Goal: Task Accomplishment & Management: Complete application form

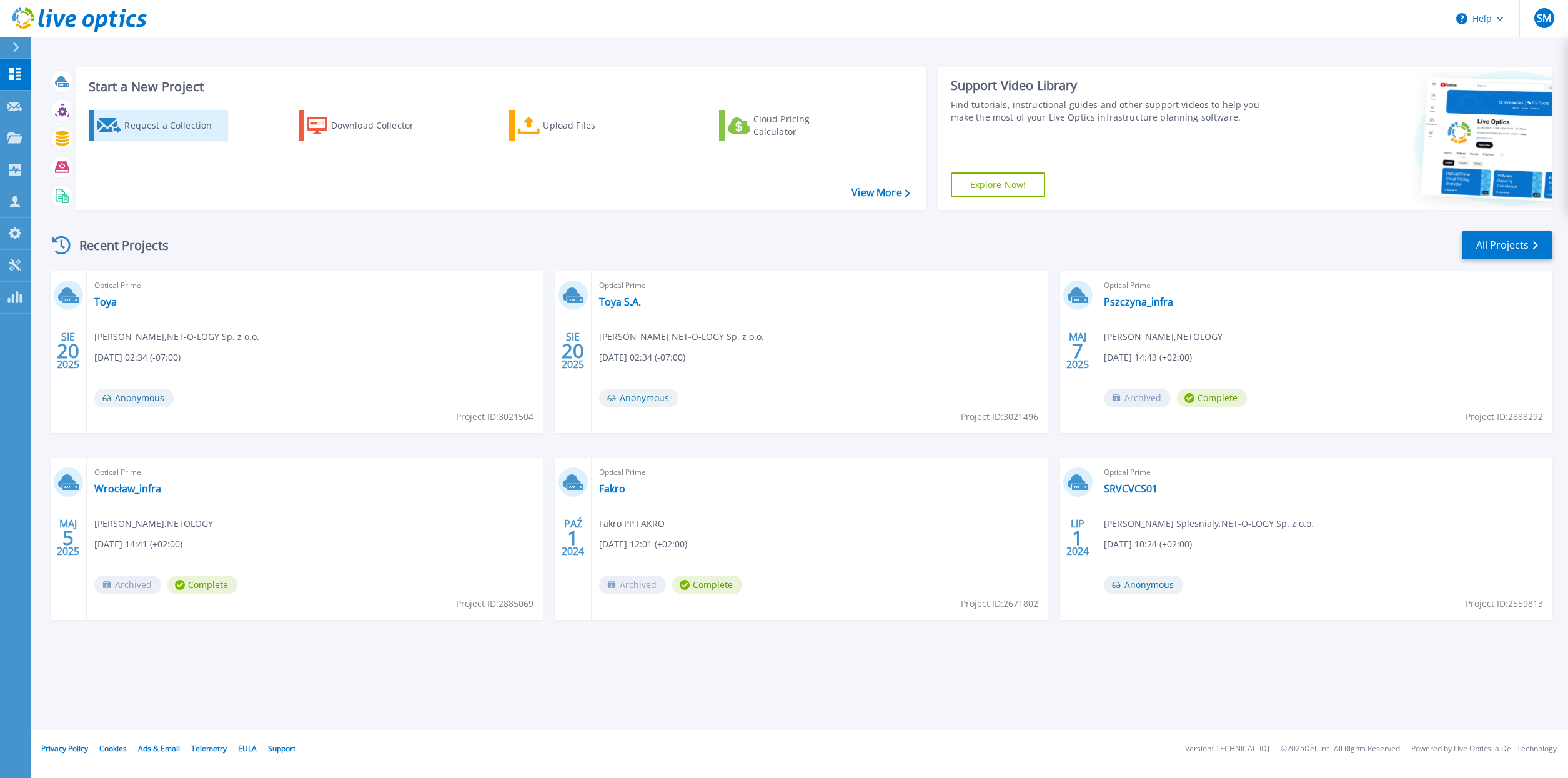
click at [169, 131] on div "Request a Collection" at bounding box center [174, 125] width 100 height 25
click at [152, 123] on div "Request a Collection" at bounding box center [174, 125] width 100 height 25
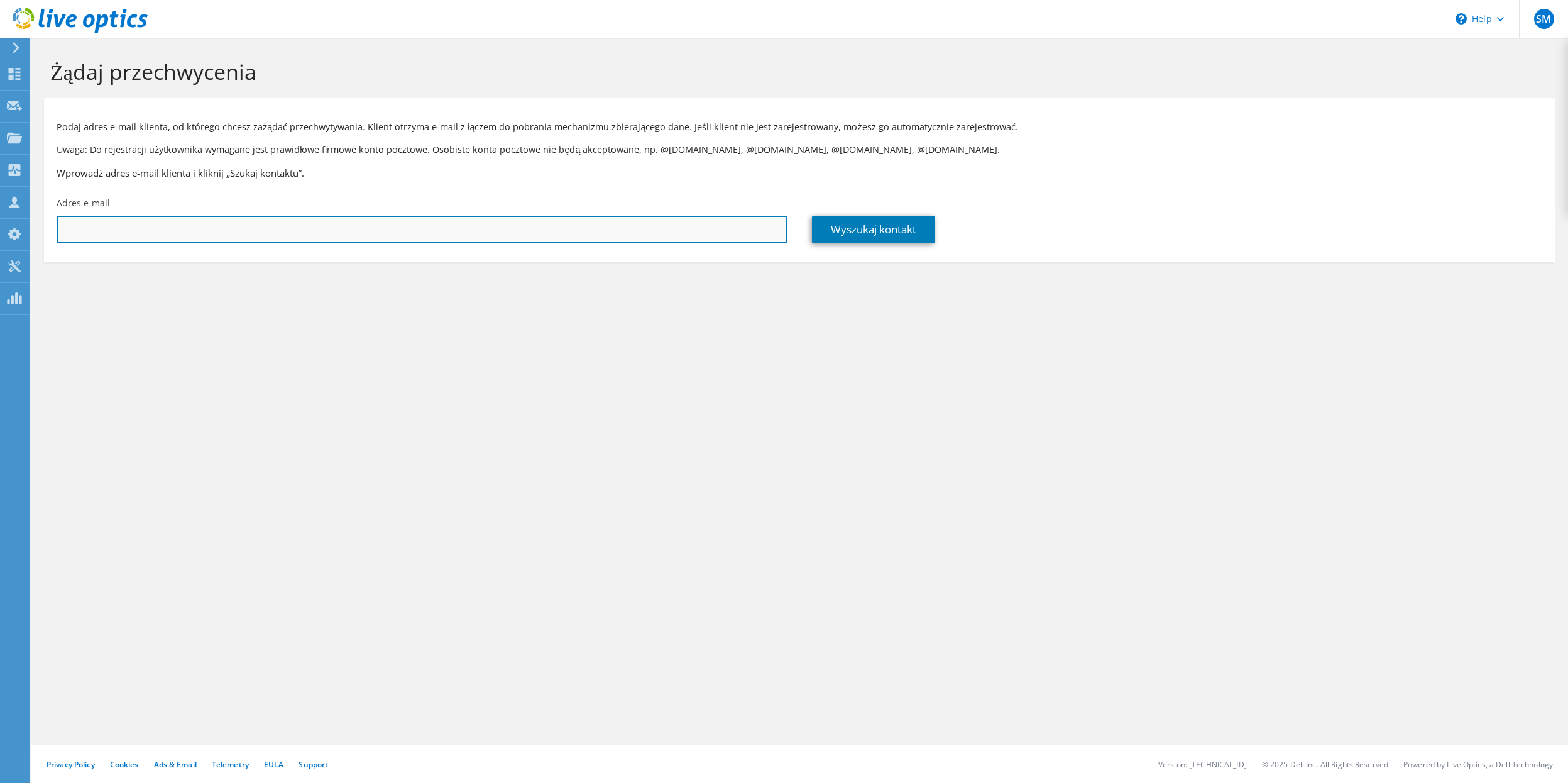
click at [664, 230] on input "text" at bounding box center [421, 230] width 730 height 28
click at [206, 240] on input "text" at bounding box center [421, 230] width 730 height 28
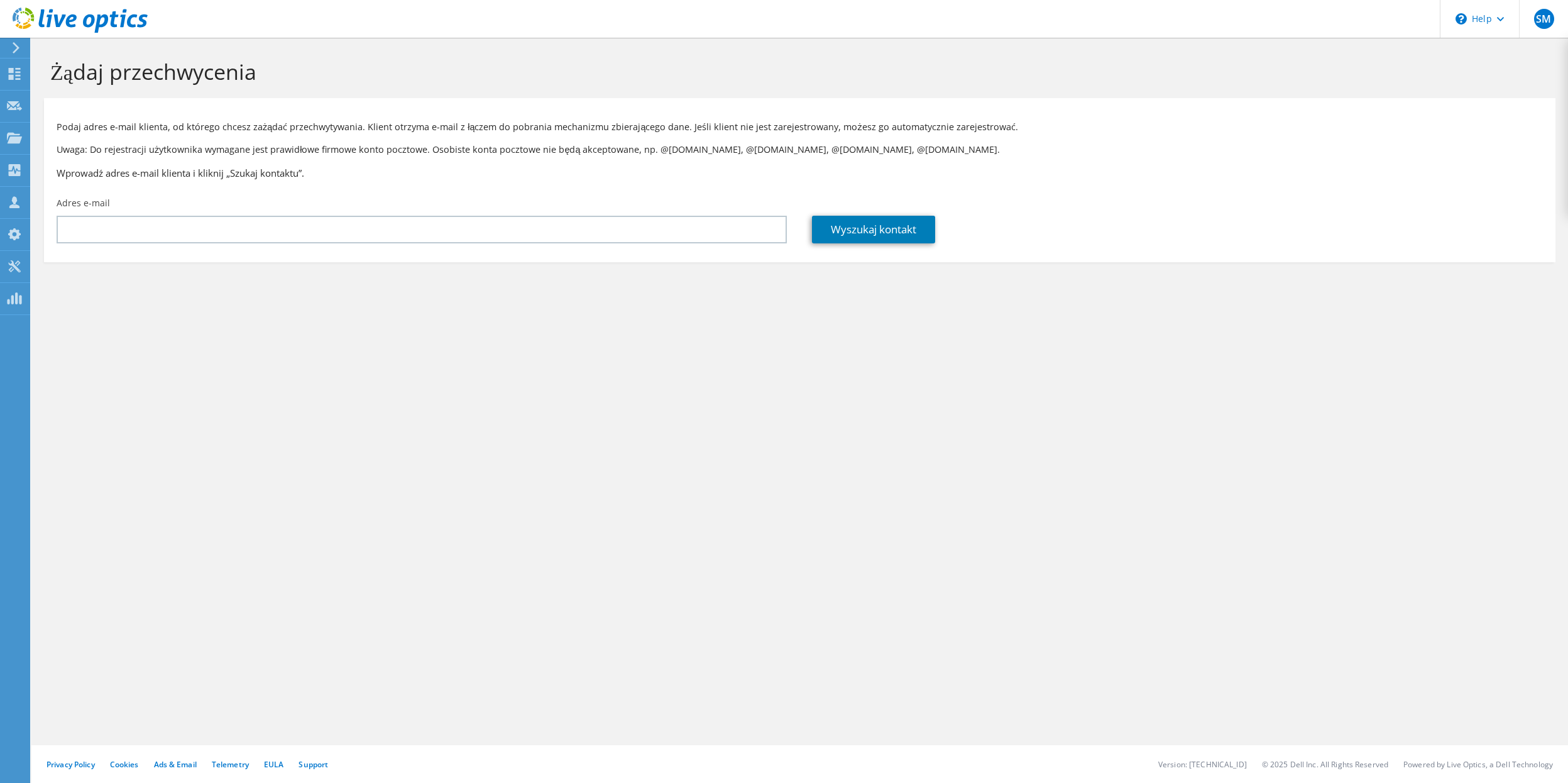
click at [204, 354] on div "Żądaj przechwycenia Podaj adres e-mail klienta, od którego chcesz zażądać przec…" at bounding box center [799, 411] width 1537 height 745
click at [14, 75] on icon at bounding box center [14, 74] width 15 height 12
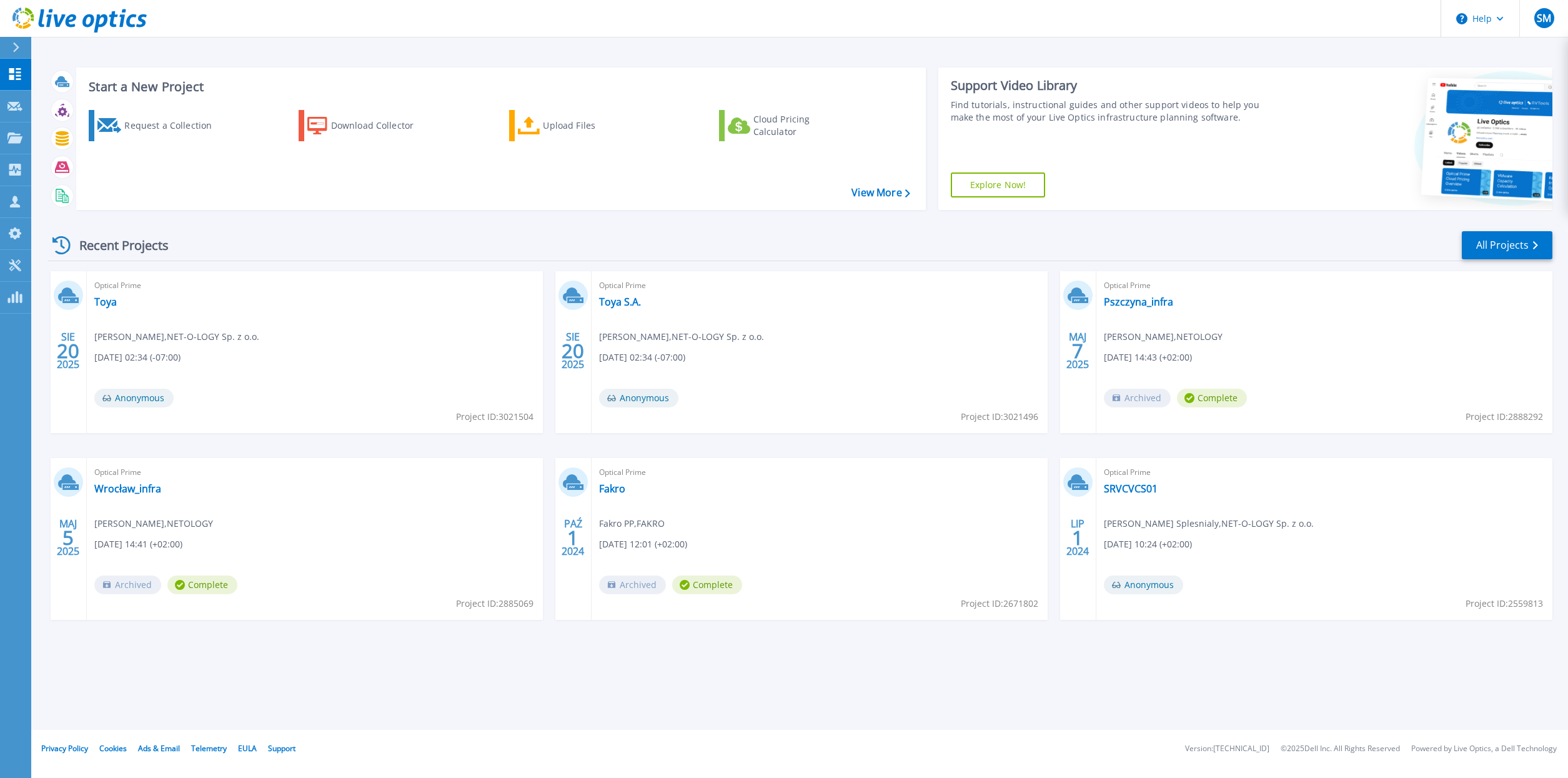
click at [858, 234] on div "Recent Projects All Projects" at bounding box center [800, 246] width 1504 height 31
click at [413, 203] on div "Request a Collection Download Collector Upload Files Cloud Pricing Calculator" at bounding box center [499, 151] width 841 height 104
click at [370, 194] on div "Request a Collection Download Collector Upload Files Cloud Pricing Calculator" at bounding box center [499, 151] width 841 height 104
click at [386, 189] on div "Request a Collection Download Collector Upload Files Cloud Pricing Calculator" at bounding box center [499, 151] width 841 height 104
click at [386, 192] on div "Request a Collection Download Collector Upload Files Cloud Pricing Calculator" at bounding box center [499, 151] width 841 height 104
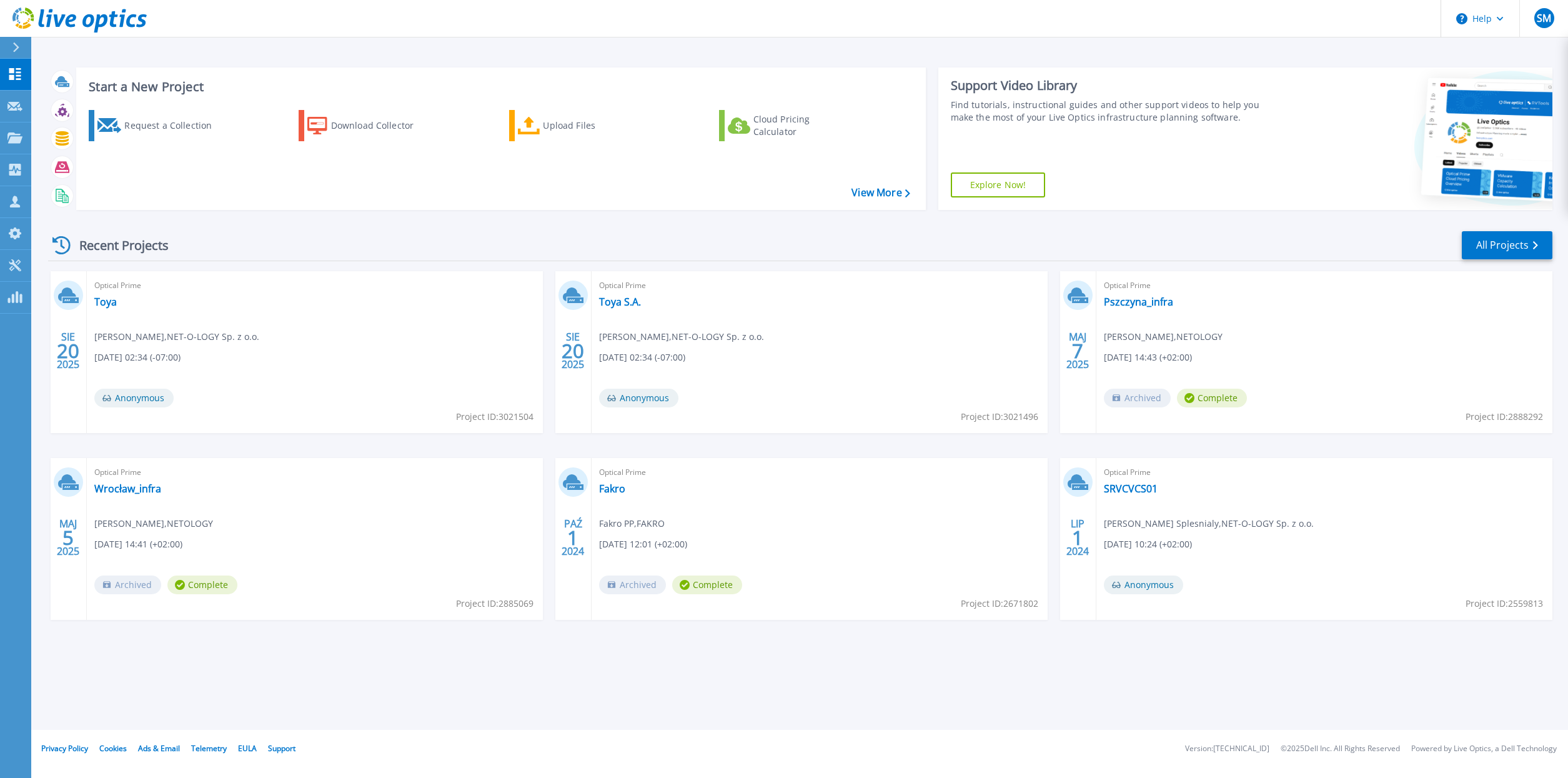
click at [256, 217] on div "Start a New Project Request a Collection Download Collector Upload Files Cloud …" at bounding box center [800, 138] width 1504 height 162
click at [263, 212] on div "Start a New Project Request a Collection Download Collector Upload Files Cloud …" at bounding box center [800, 138] width 1504 height 162
click at [263, 213] on div "Start a New Project Request a Collection Download Collector Upload Files Cloud …" at bounding box center [800, 138] width 1504 height 162
click at [279, 206] on div "Start a New Project Request a Collection Download Collector Upload Files Cloud …" at bounding box center [501, 139] width 850 height 143
click at [279, 207] on div "Start a New Project Request a Collection Download Collector Upload Files Cloud …" at bounding box center [501, 139] width 850 height 143
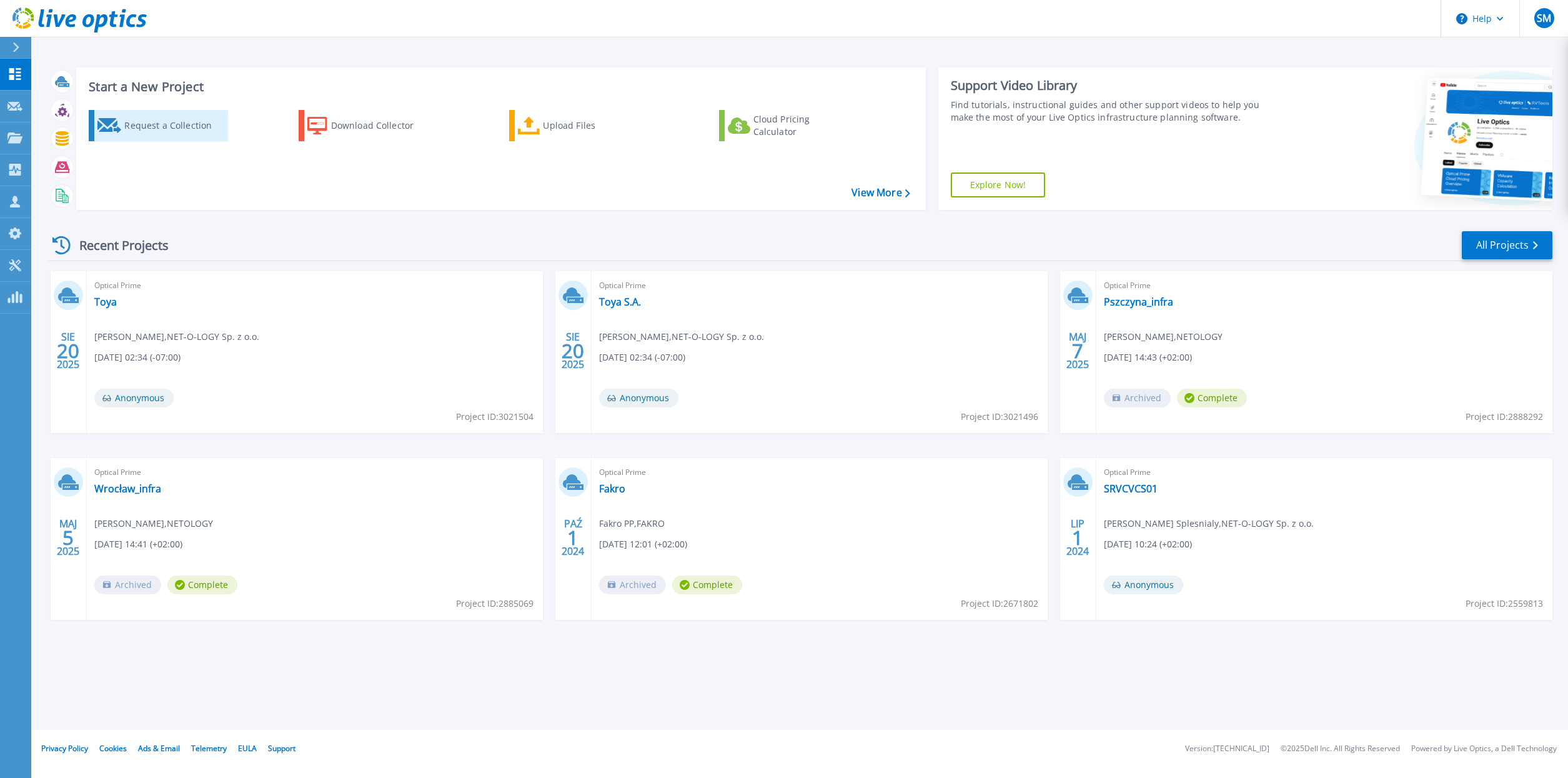
click at [182, 131] on div "Request a Collection" at bounding box center [174, 125] width 100 height 25
click at [310, 238] on div "Recent Projects All Projects" at bounding box center [800, 246] width 1504 height 31
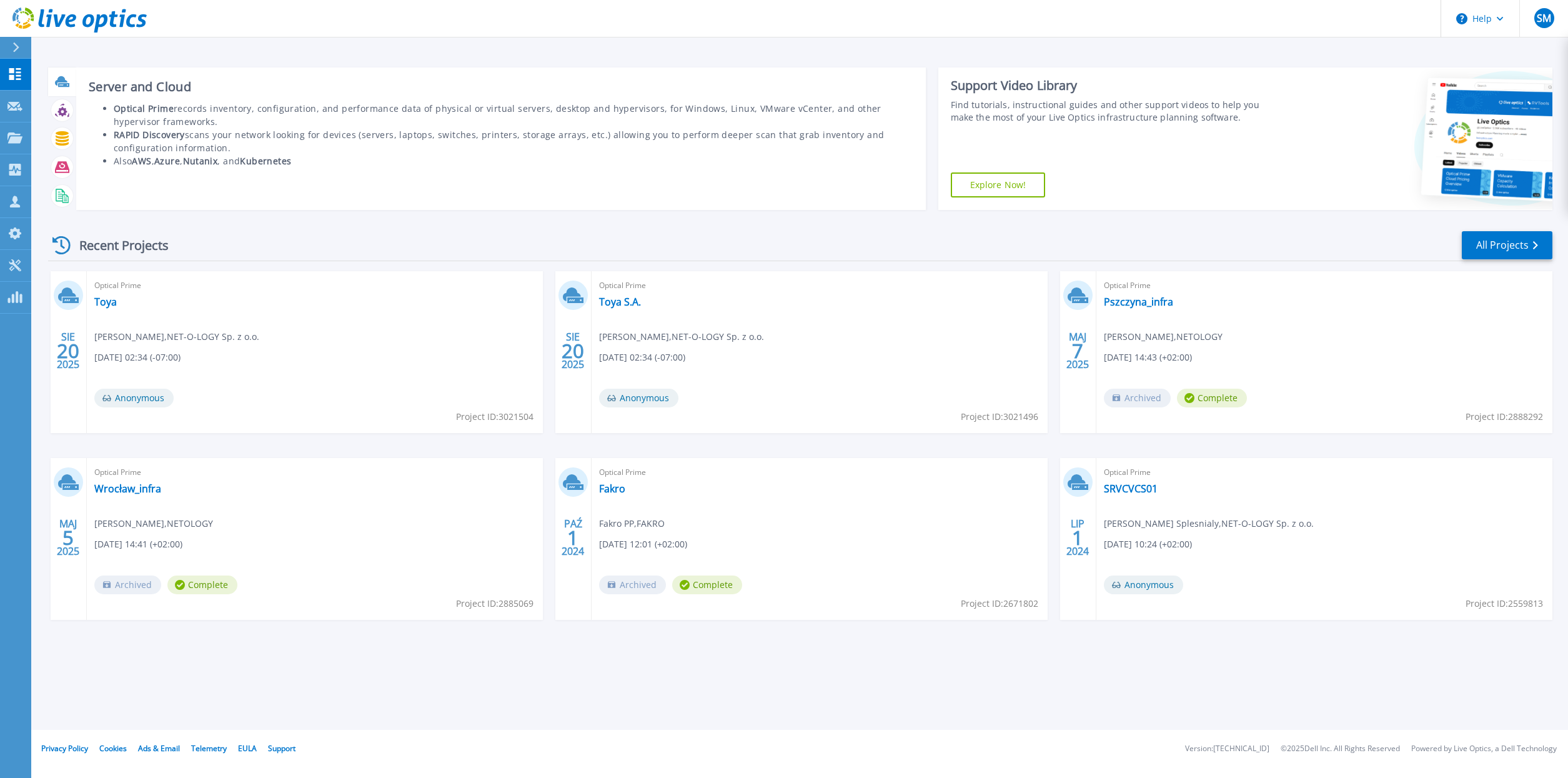
click at [65, 82] on icon at bounding box center [61, 81] width 13 height 9
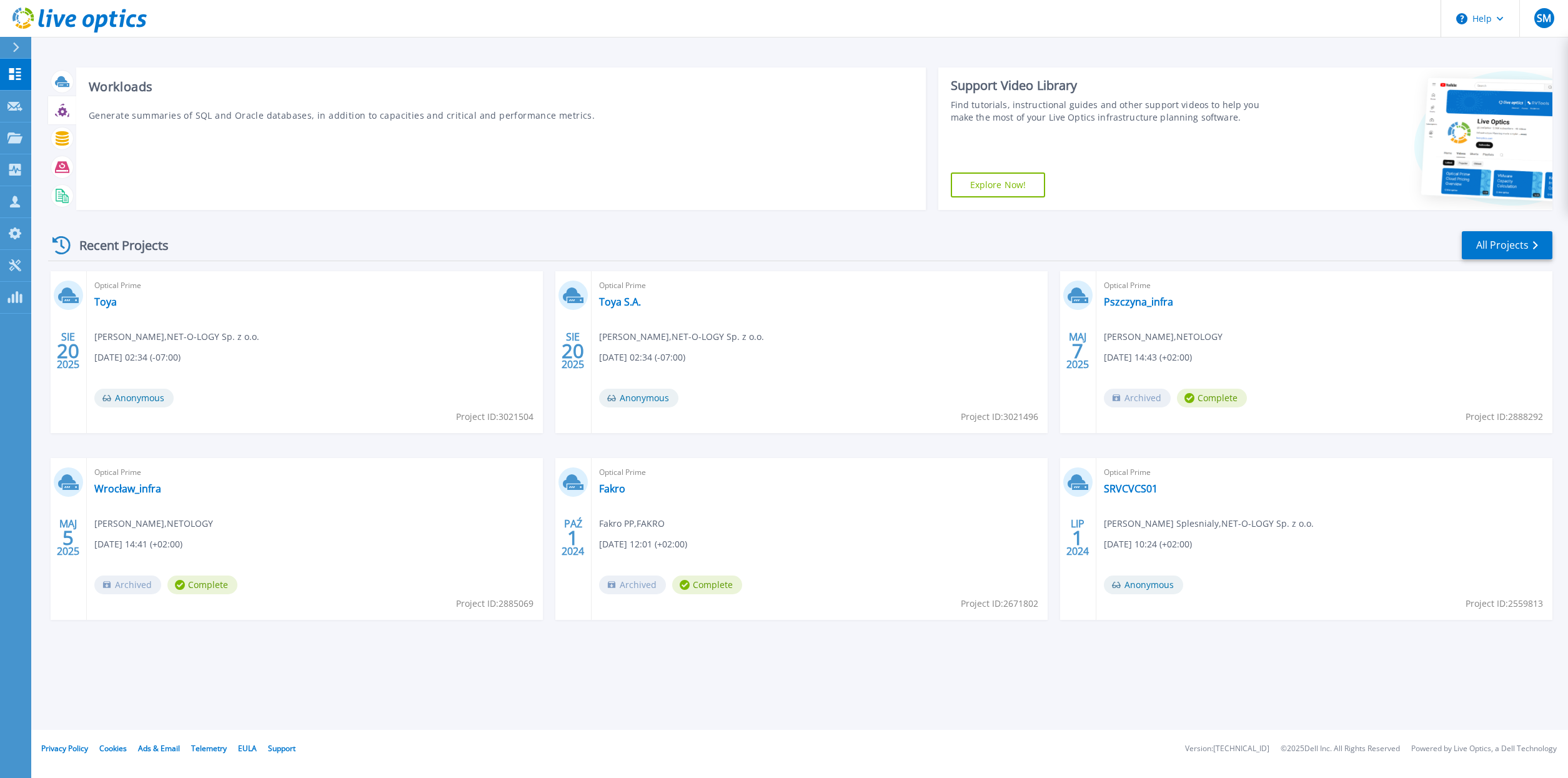
click at [61, 112] on icon at bounding box center [62, 110] width 15 height 15
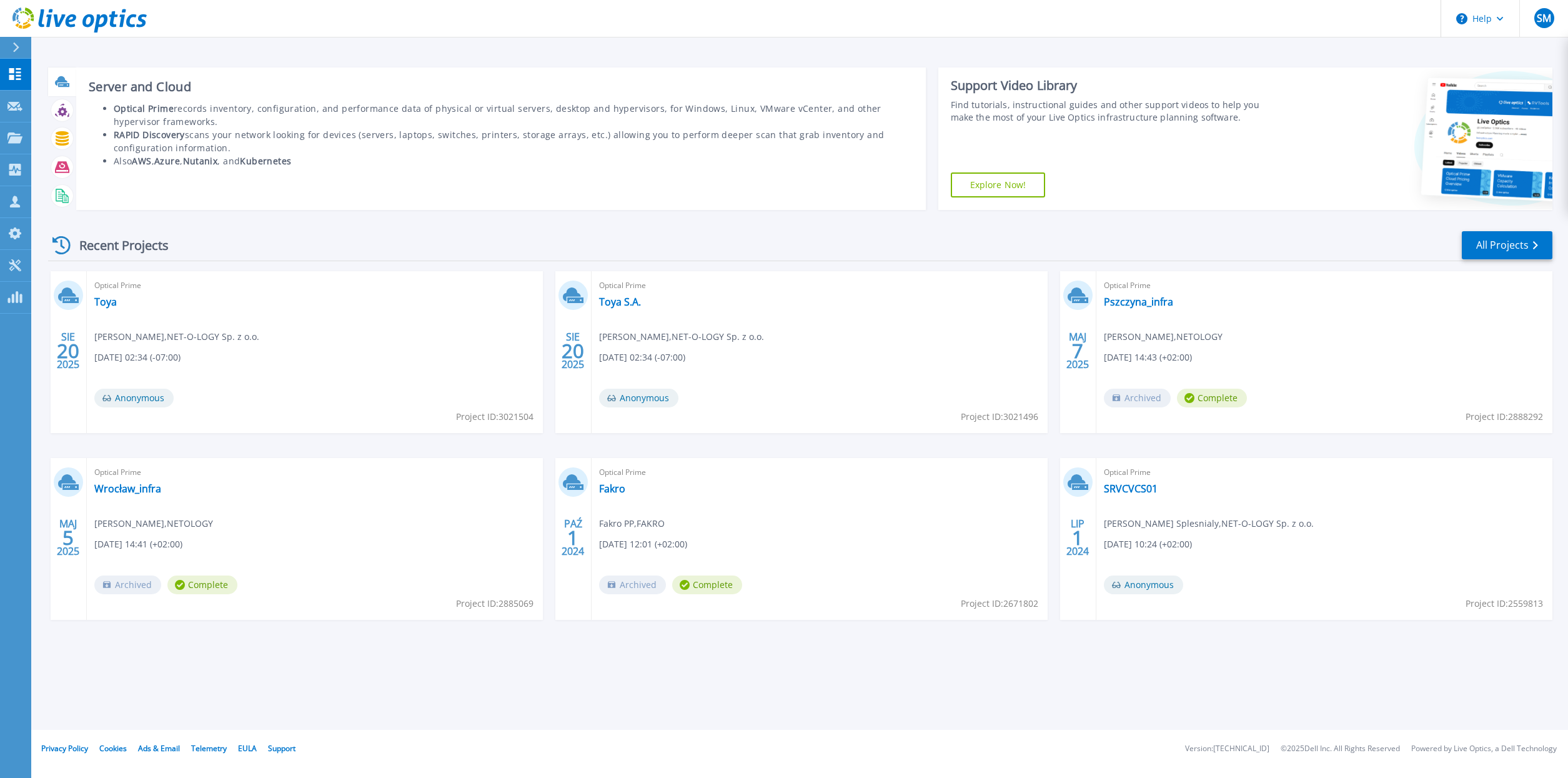
click at [62, 83] on icon at bounding box center [64, 85] width 11 height 3
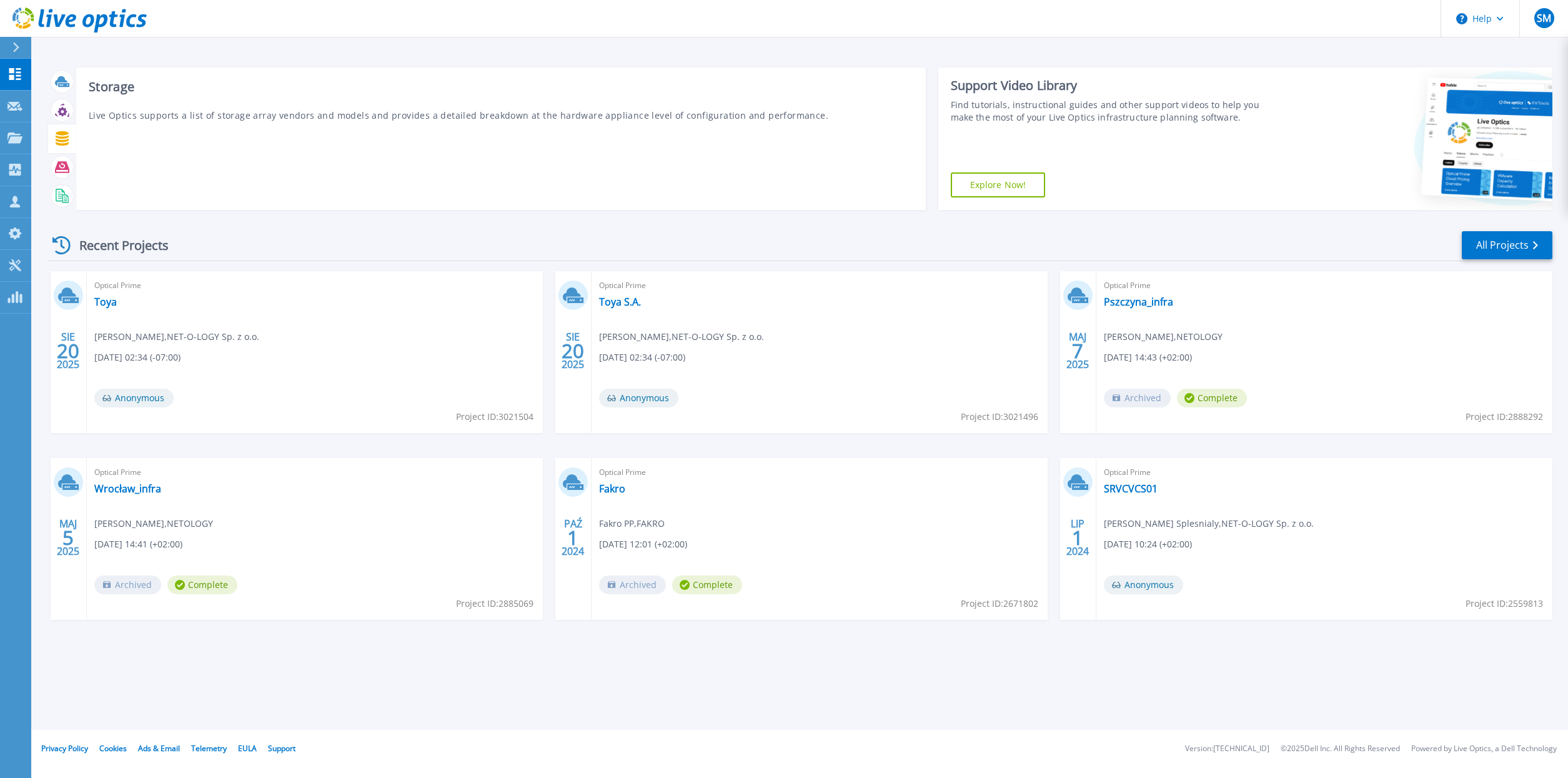
click at [69, 137] on icon at bounding box center [62, 138] width 15 height 15
click at [65, 139] on icon at bounding box center [62, 138] width 15 height 15
click at [472, 173] on div "Storage Live Optics supports a list of storage array vendors and models and pro…" at bounding box center [501, 139] width 850 height 143
click at [253, 231] on div "Recent Projects All Projects" at bounding box center [800, 246] width 1504 height 31
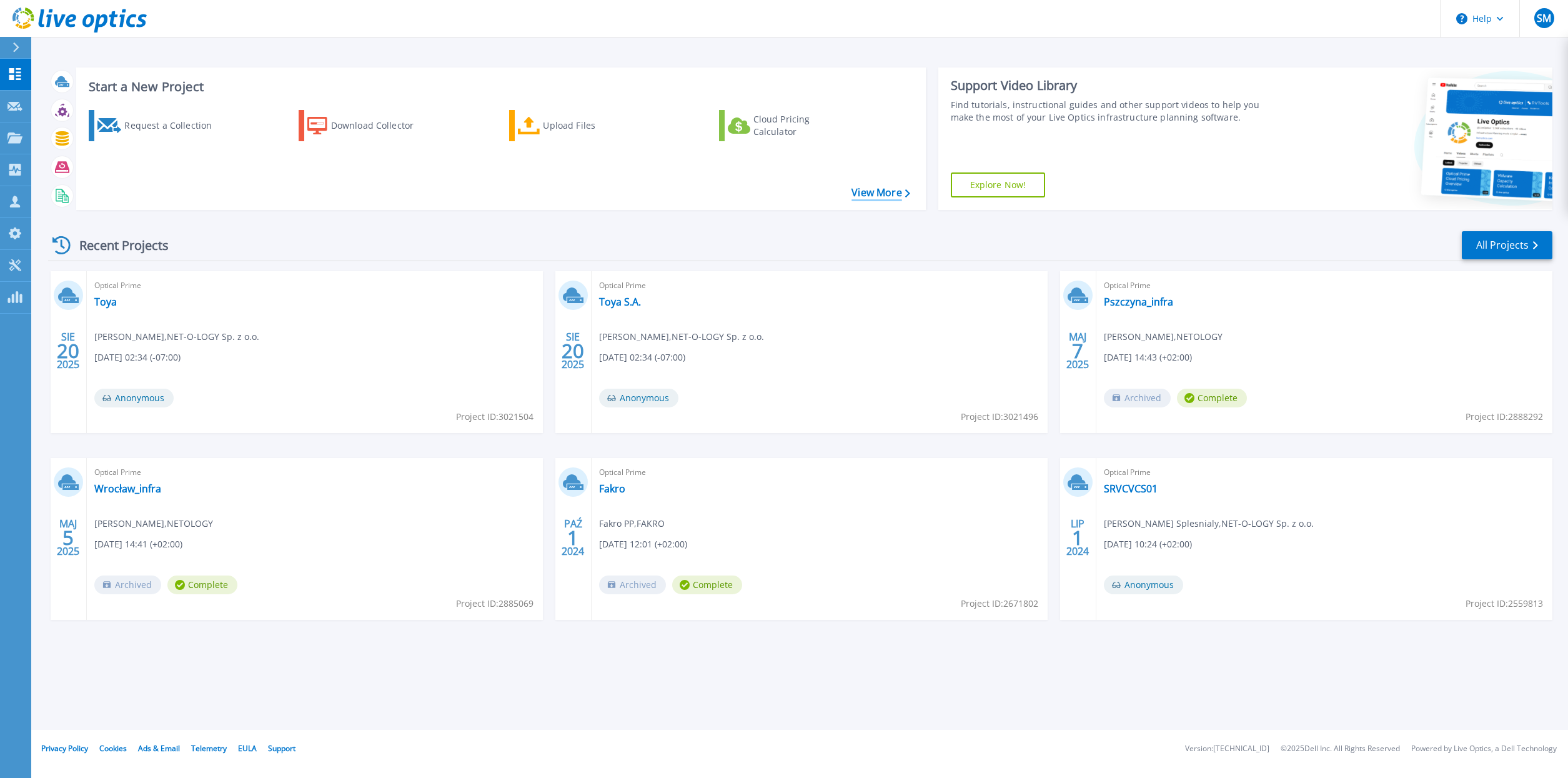
click at [884, 193] on link "View More" at bounding box center [881, 193] width 58 height 12
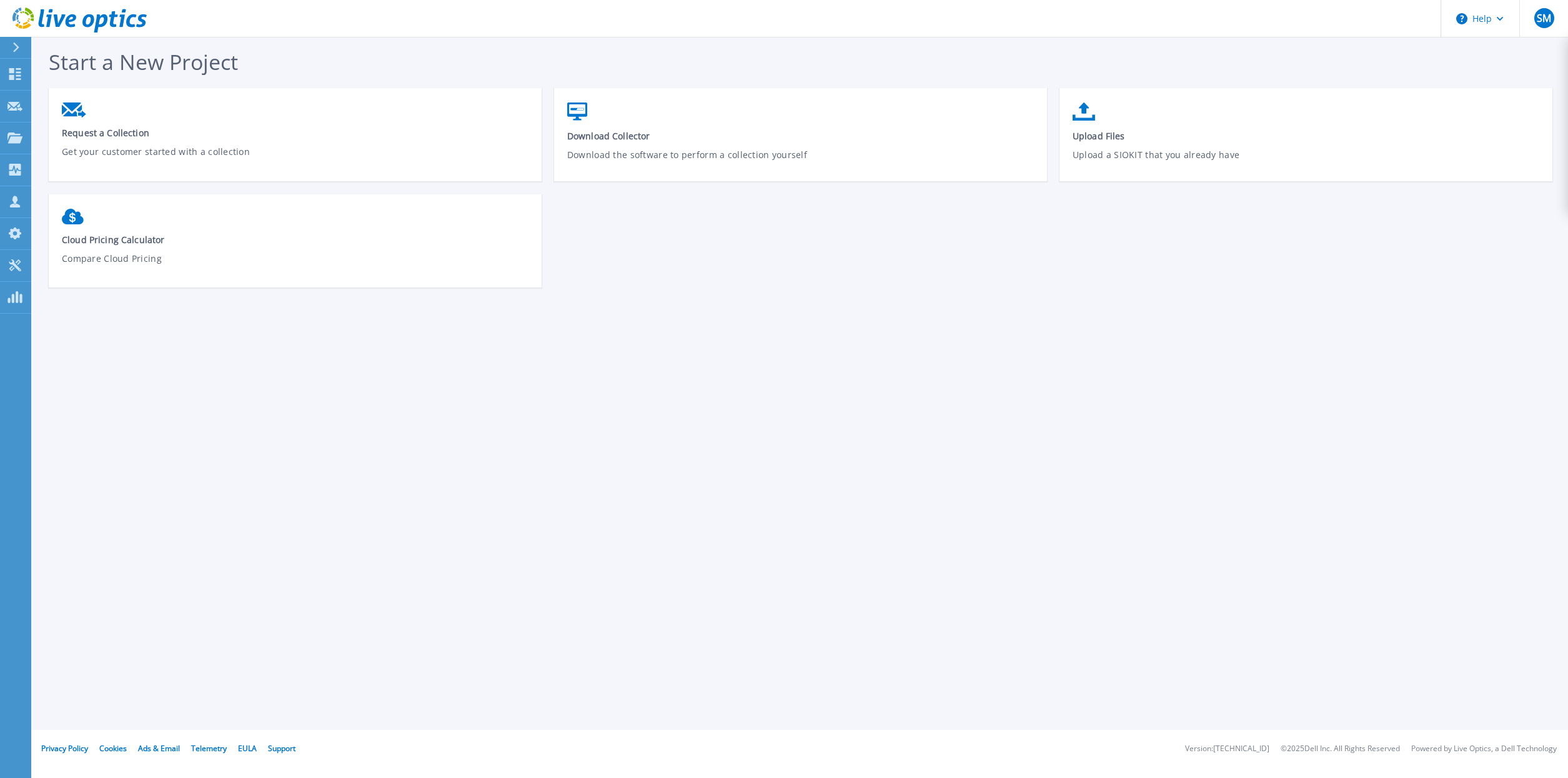
click at [347, 395] on div "Start a New Project Request a Collection Get your customer started with a colle…" at bounding box center [799, 365] width 1537 height 730
drag, startPoint x: 274, startPoint y: 429, endPoint x: 265, endPoint y: 429, distance: 9.0
click at [274, 429] on div "Start a New Project Request a Collection Get your customer started with a colle…" at bounding box center [799, 365] width 1537 height 730
click at [257, 423] on div "Start a New Project Request a Collection Get your customer started with a colle…" at bounding box center [799, 365] width 1537 height 730
click at [229, 418] on div "Start a New Project Request a Collection Get your customer started with a colle…" at bounding box center [799, 365] width 1537 height 730
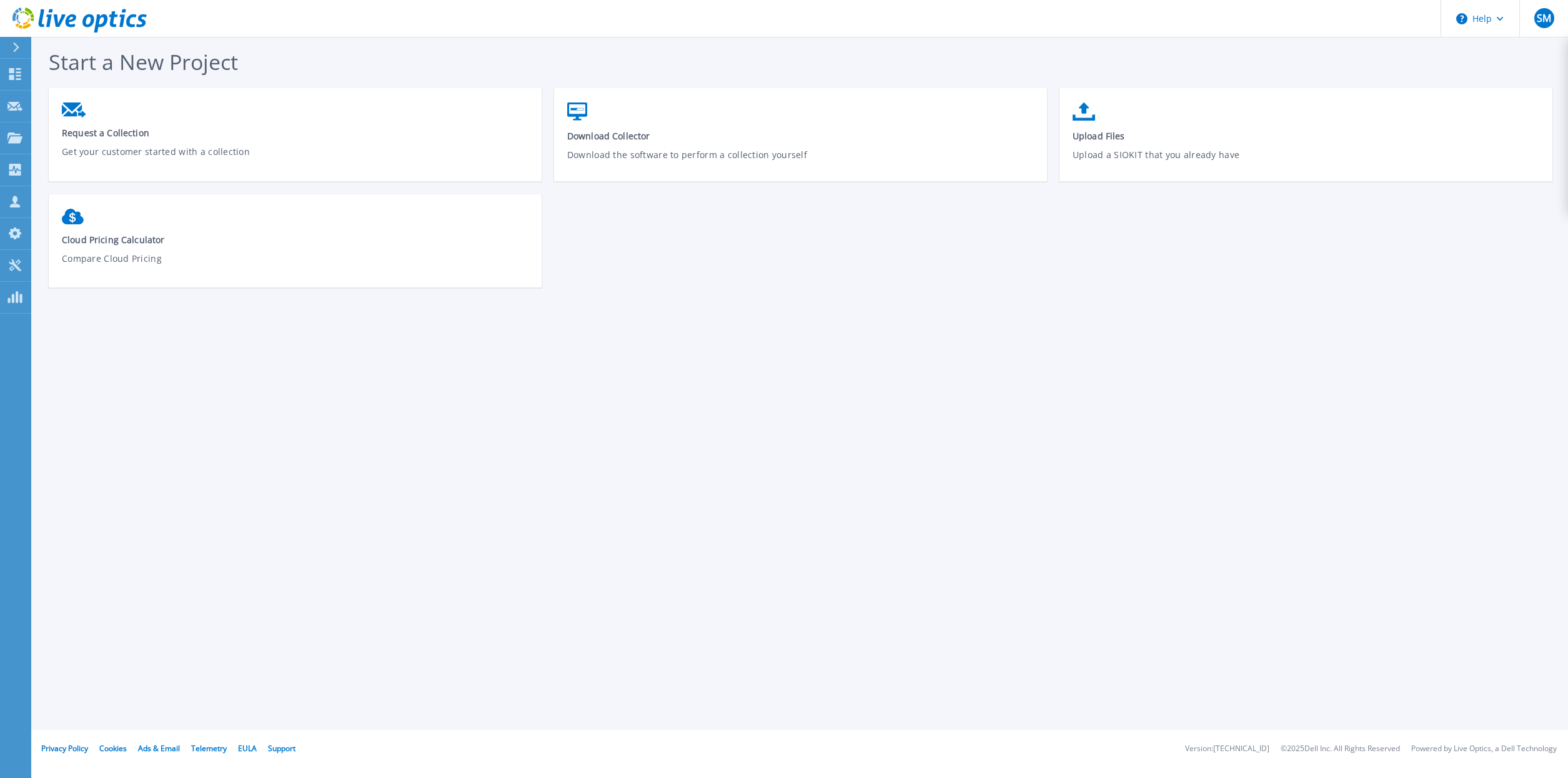
click at [167, 369] on div "Start a New Project Request a Collection Get your customer started with a colle…" at bounding box center [799, 365] width 1537 height 730
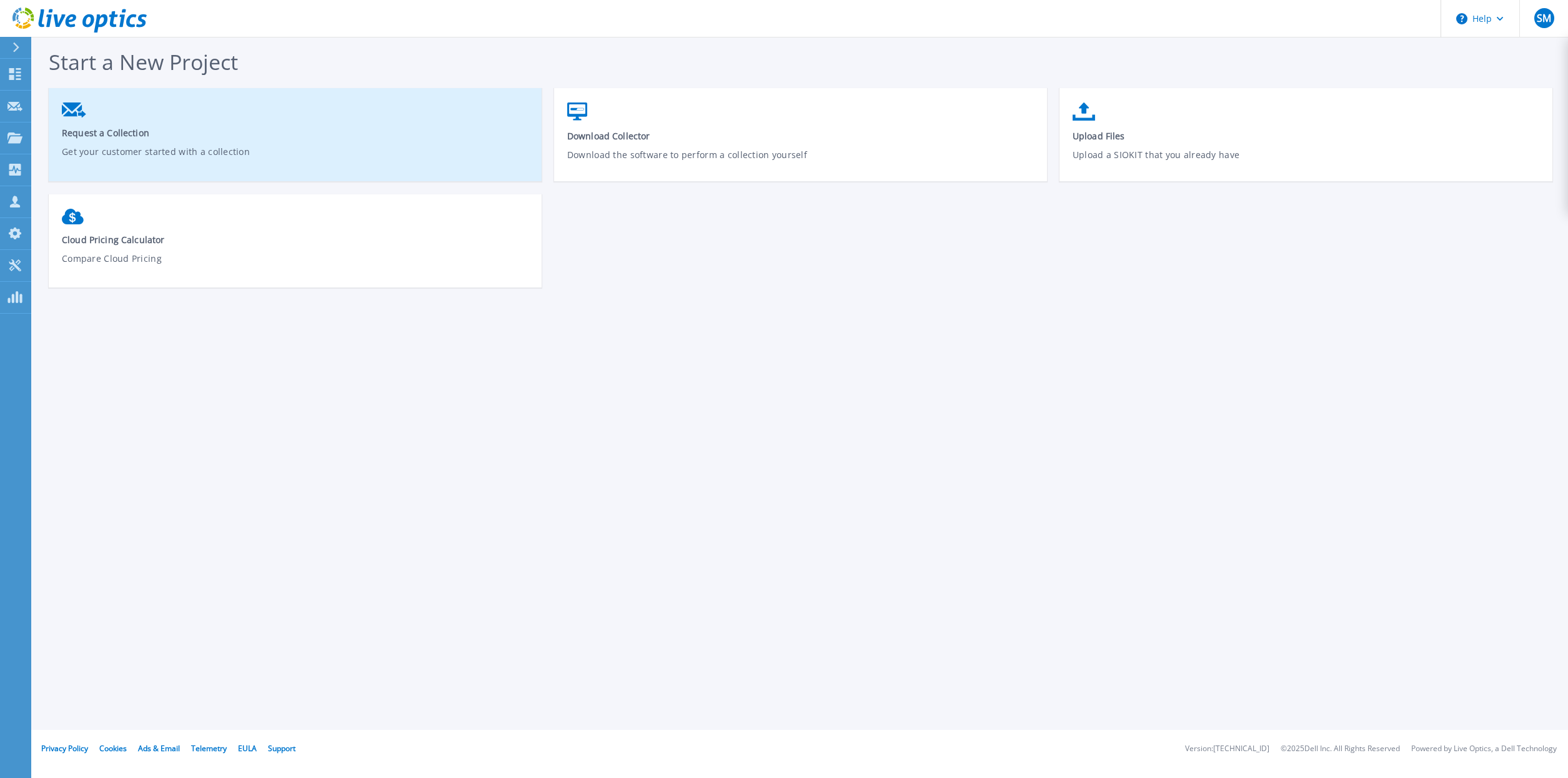
click at [113, 133] on span "Request a Collection" at bounding box center [295, 133] width 467 height 12
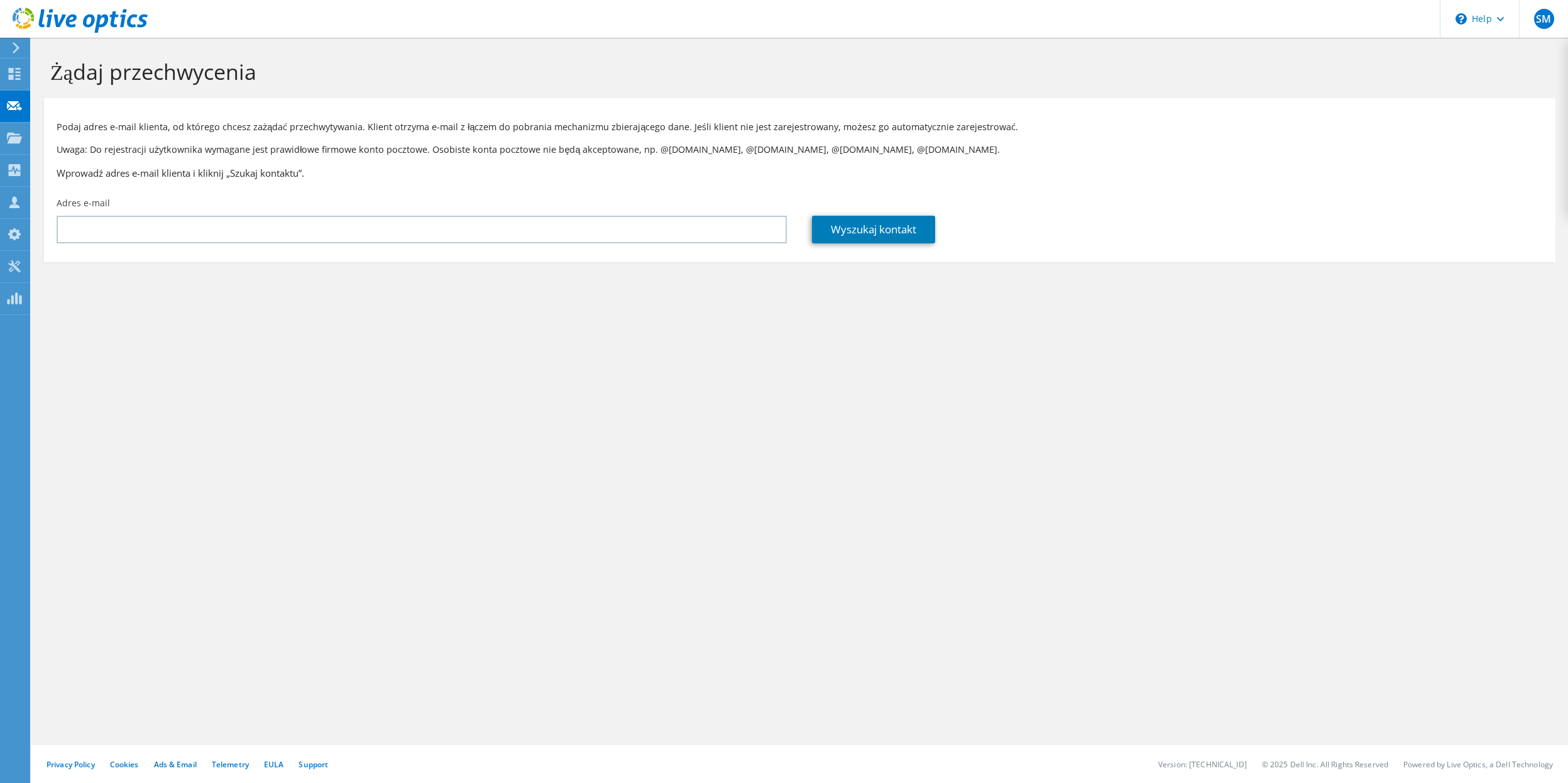
click at [223, 426] on div "Żądaj przechwycenia Podaj adres e-mail klienta, od którego chcesz zażądać przec…" at bounding box center [799, 411] width 1537 height 745
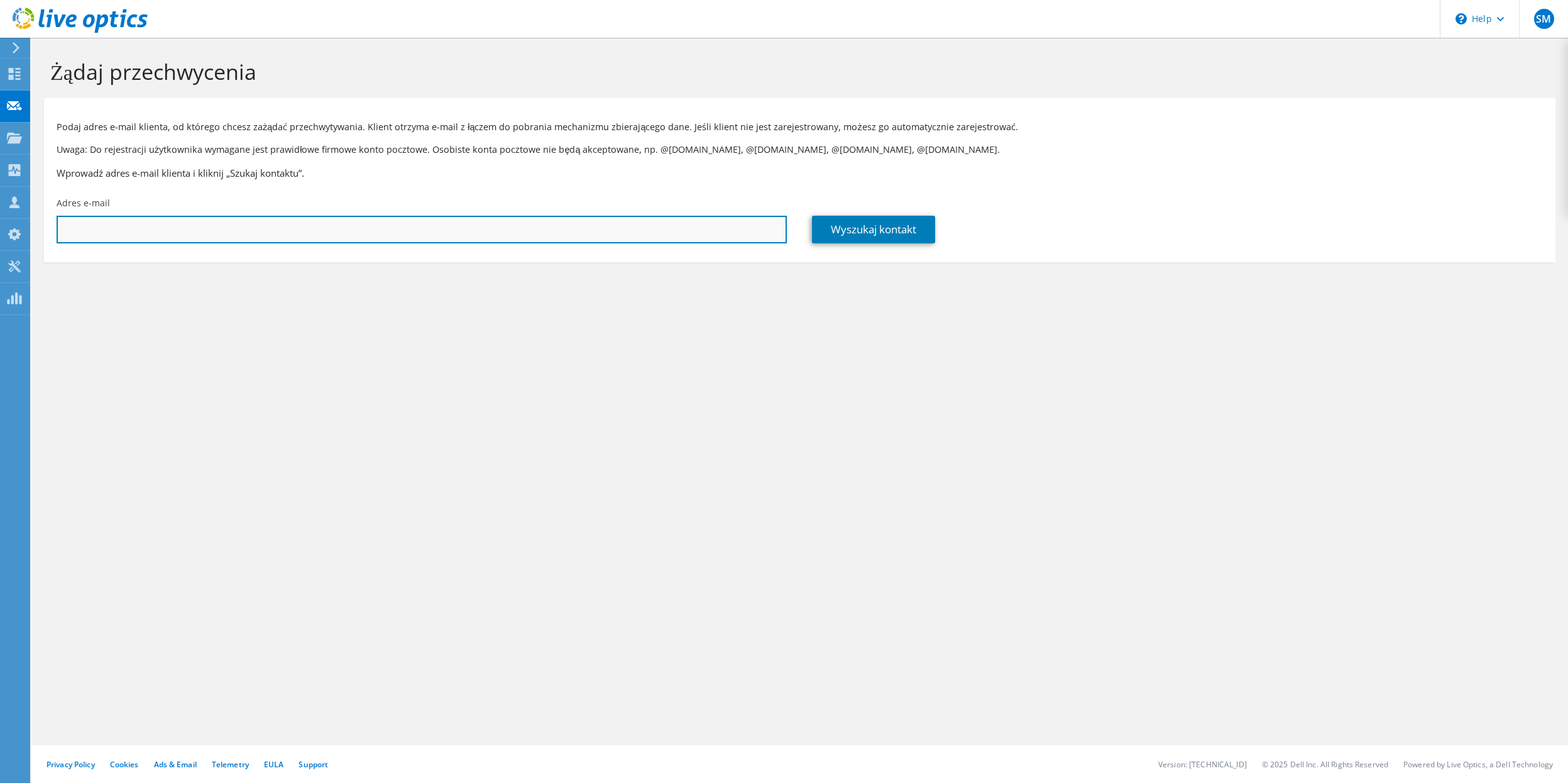
click at [161, 230] on input "text" at bounding box center [421, 230] width 730 height 28
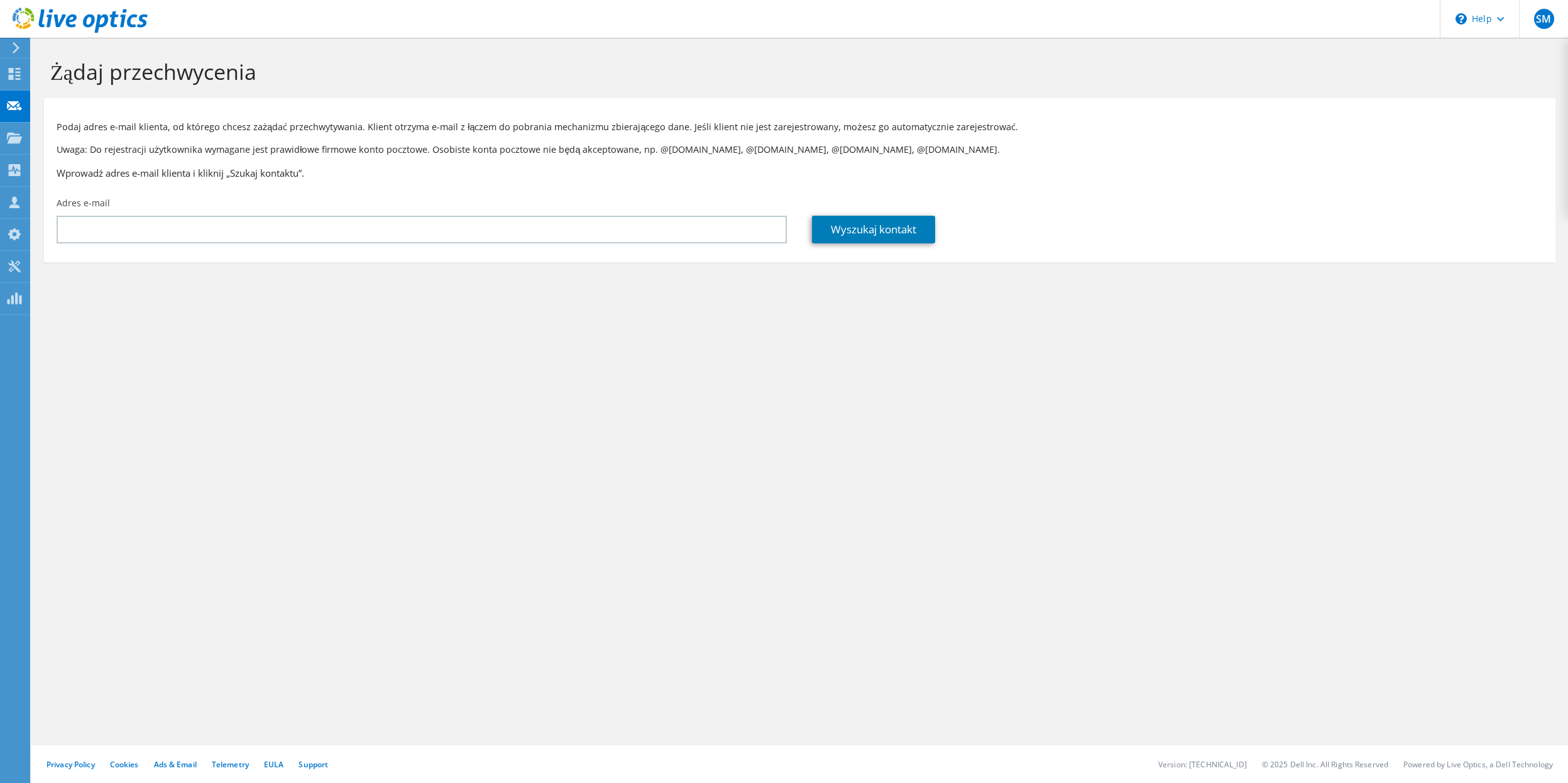
click at [151, 306] on section "Żądaj przechwycenia Podaj adres e-mail klienta, od którego chcesz zażądać przec…" at bounding box center [799, 181] width 1537 height 288
click at [154, 313] on section "Żądaj przechwycenia Podaj adres e-mail klienta, od którego chcesz zażądać przec…" at bounding box center [799, 181] width 1537 height 288
click at [98, 271] on section "Żądaj przechwycenia Podaj adres e-mail klienta, od którego chcesz zażądać przec…" at bounding box center [799, 181] width 1537 height 288
click at [98, 272] on section "Żądaj przechwycenia Podaj adres e-mail klienta, od którego chcesz zażądać przec…" at bounding box center [799, 181] width 1537 height 288
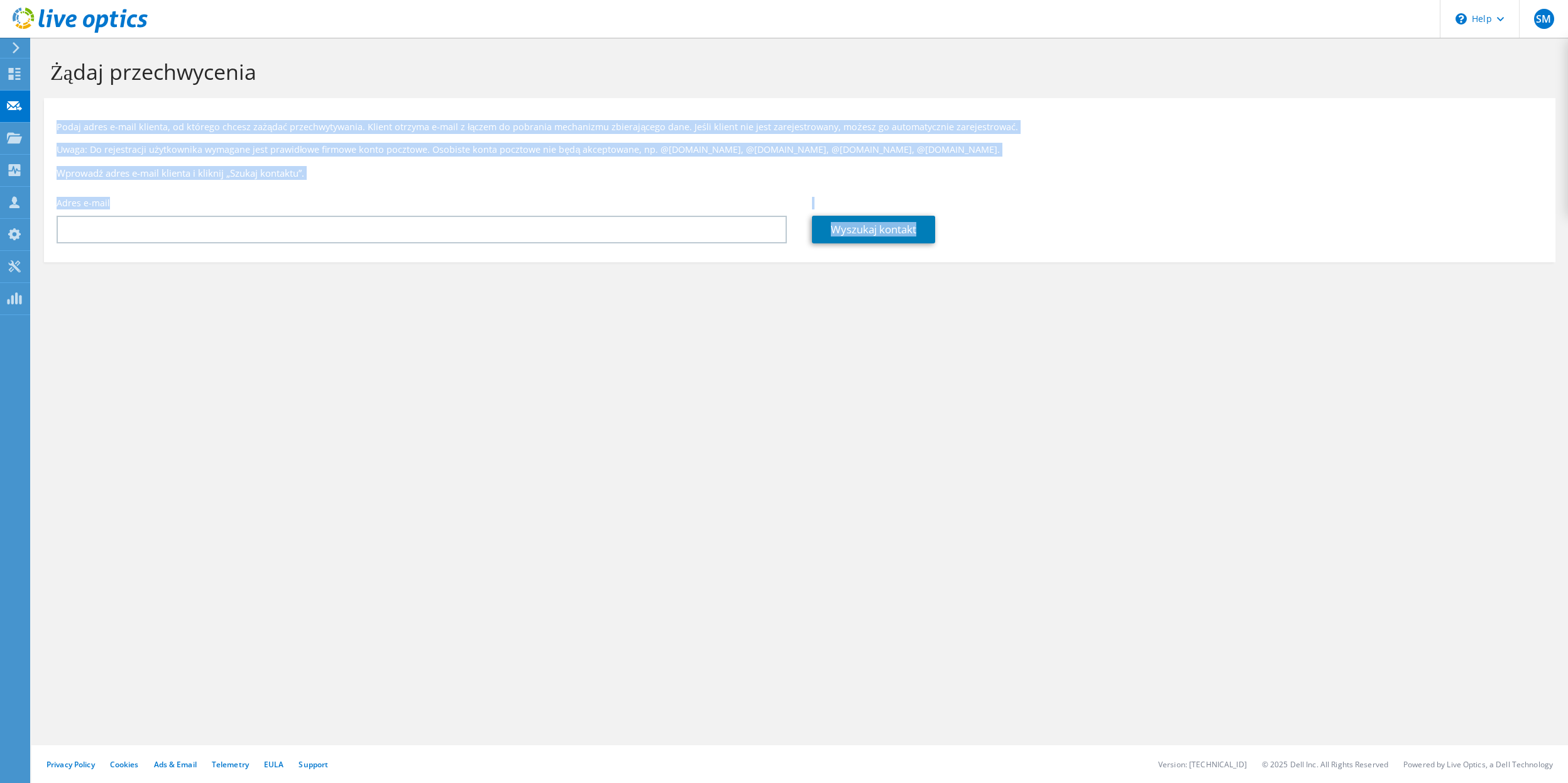
click at [98, 272] on section "Żądaj przechwycenia Podaj adres e-mail klienta, od którego chcesz zażądać przec…" at bounding box center [799, 181] width 1537 height 288
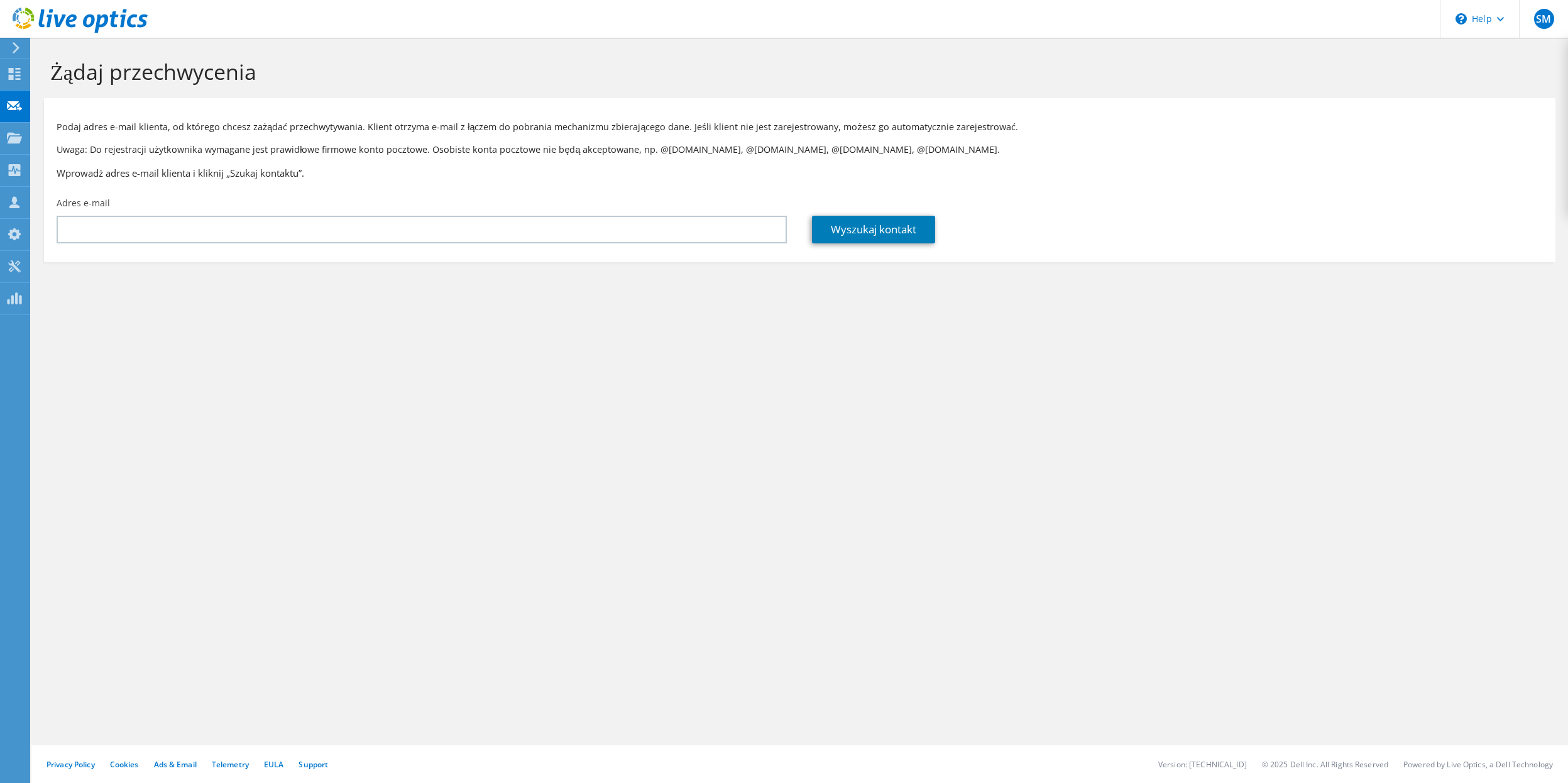
click at [182, 262] on section "Podaj adres e-mail klienta, od którego chcesz zażądać przechwytywania. Klient o…" at bounding box center [800, 181] width 1512 height 164
click at [207, 269] on section "Żądaj przechwycenia Podaj adres e-mail klienta, od którego chcesz zażądać przec…" at bounding box center [799, 181] width 1537 height 288
click at [208, 274] on section "Żądaj przechwycenia Podaj adres e-mail klienta, od którego chcesz zażądać przec…" at bounding box center [799, 181] width 1537 height 288
click at [207, 274] on section "Żądaj przechwycenia Podaj adres e-mail klienta, od którego chcesz zażądać przec…" at bounding box center [799, 181] width 1537 height 288
click at [17, 73] on use at bounding box center [15, 74] width 12 height 12
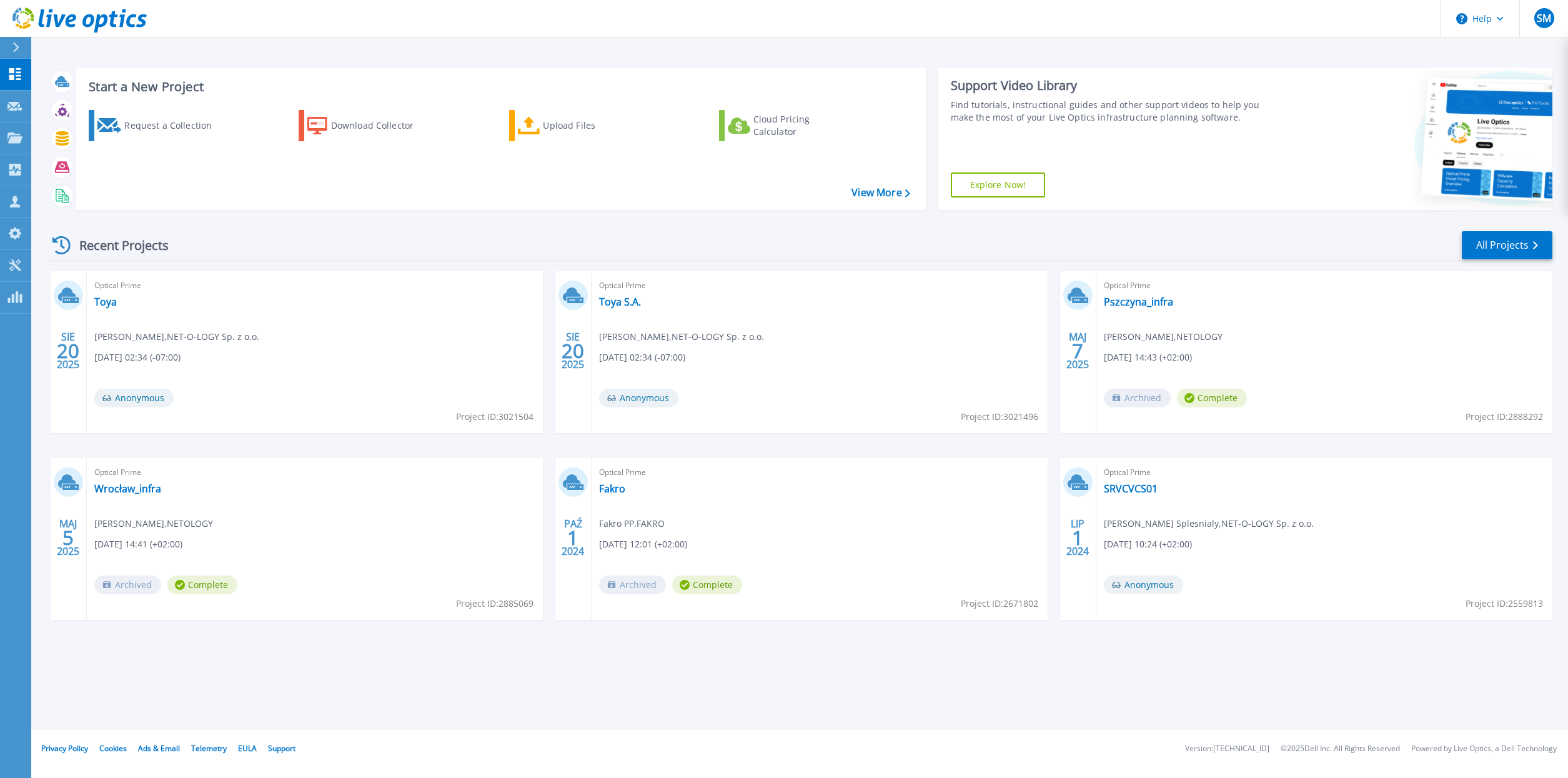
click at [426, 239] on div "Recent Projects All Projects" at bounding box center [800, 246] width 1504 height 31
click at [440, 228] on div "Recent Projects All Projects SIE 20 2025 Optical Prime Toya [PERSON_NAME] , NET…" at bounding box center [800, 437] width 1504 height 435
click at [426, 234] on div "Recent Projects All Projects" at bounding box center [800, 246] width 1504 height 31
click at [139, 178] on div "Request a Collection Download Collector Upload Files Cloud Pricing Calculator" at bounding box center [499, 151] width 841 height 104
click at [307, 252] on div "Recent Projects All Projects" at bounding box center [800, 246] width 1504 height 31
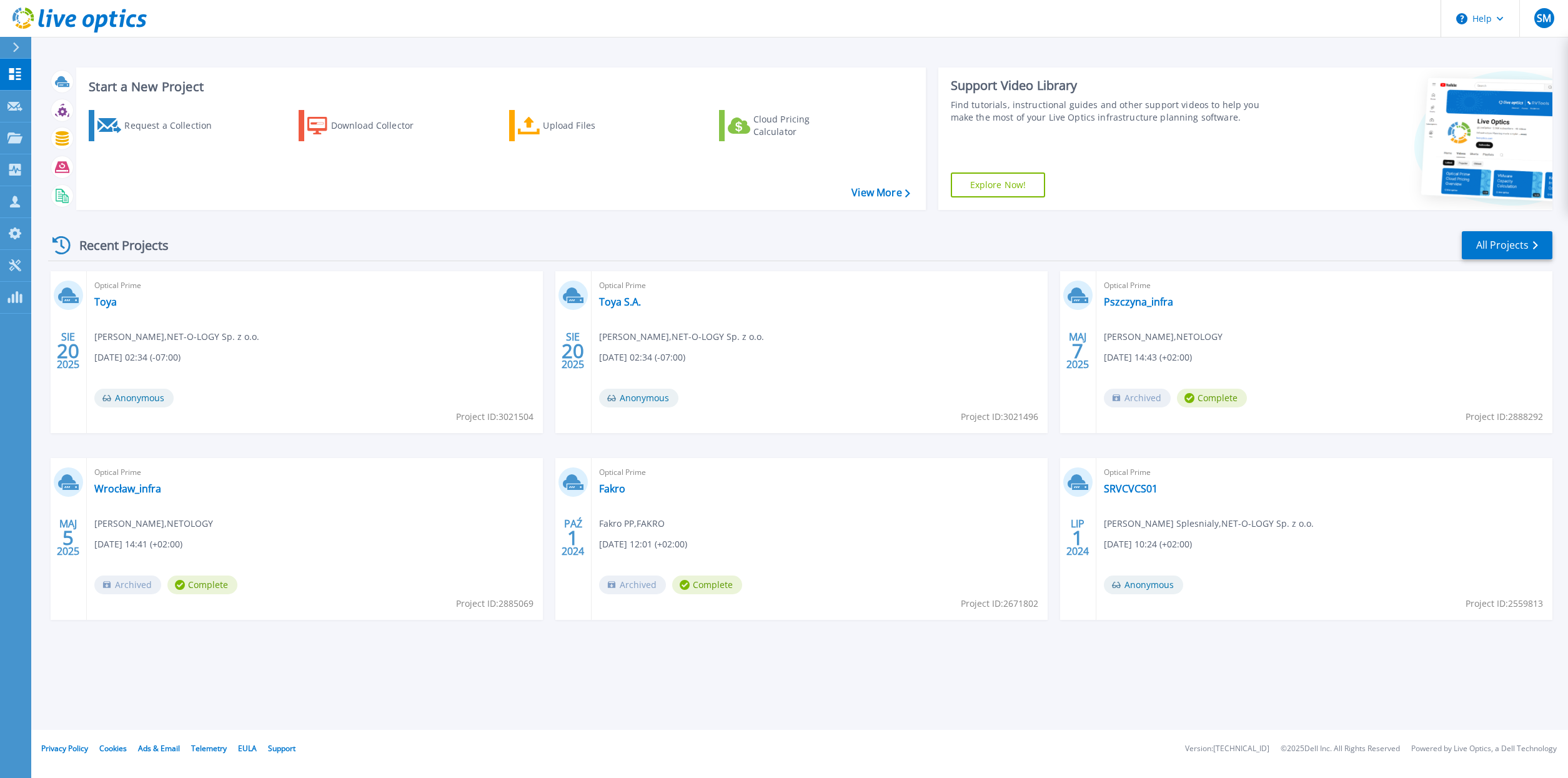
click at [337, 220] on div "Recent Projects All Projects SIE 20 2025 Optical Prime Toya [PERSON_NAME] , NET…" at bounding box center [800, 437] width 1504 height 435
click at [331, 219] on div "Start a New Project Request a Collection Download Collector Upload Files Cloud …" at bounding box center [800, 138] width 1504 height 162
click at [301, 215] on div "Start a New Project Request a Collection Download Collector Upload Files Cloud …" at bounding box center [800, 138] width 1504 height 162
